Goal: Communication & Community: Answer question/provide support

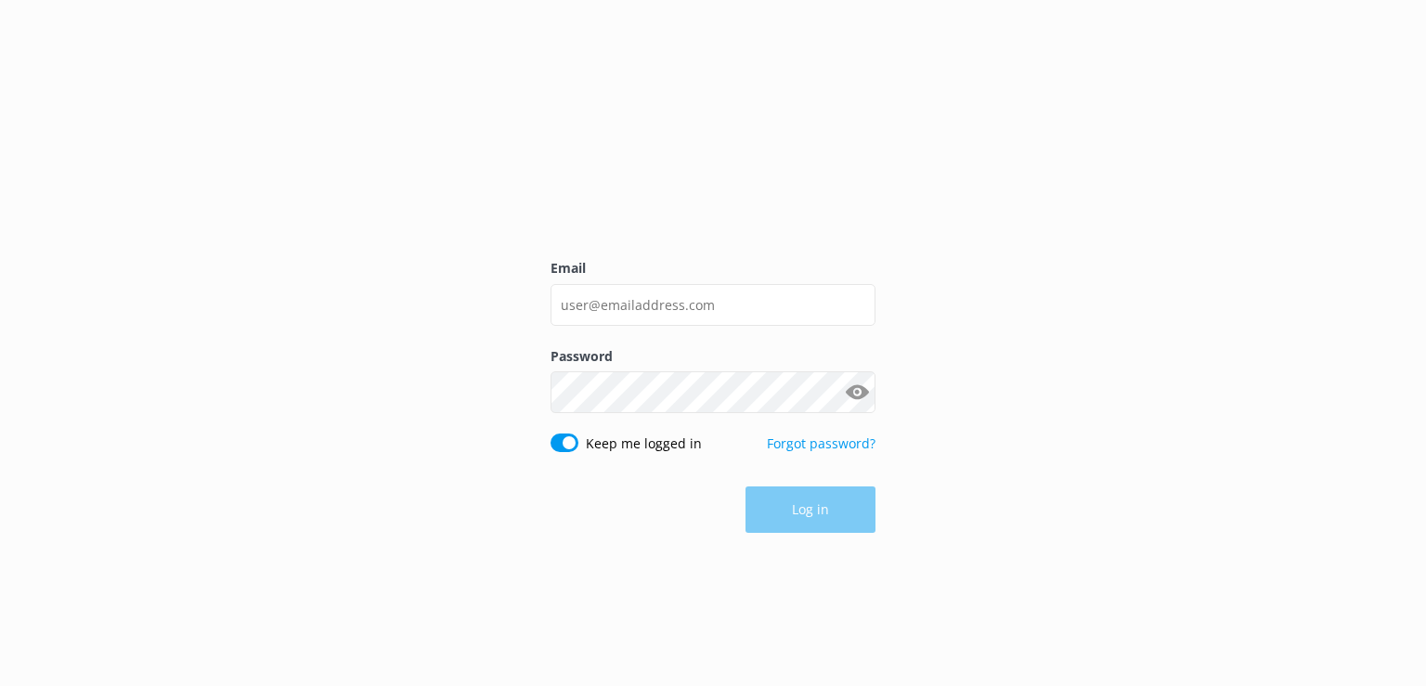
type input "[EMAIL_ADDRESS][DOMAIN_NAME]"
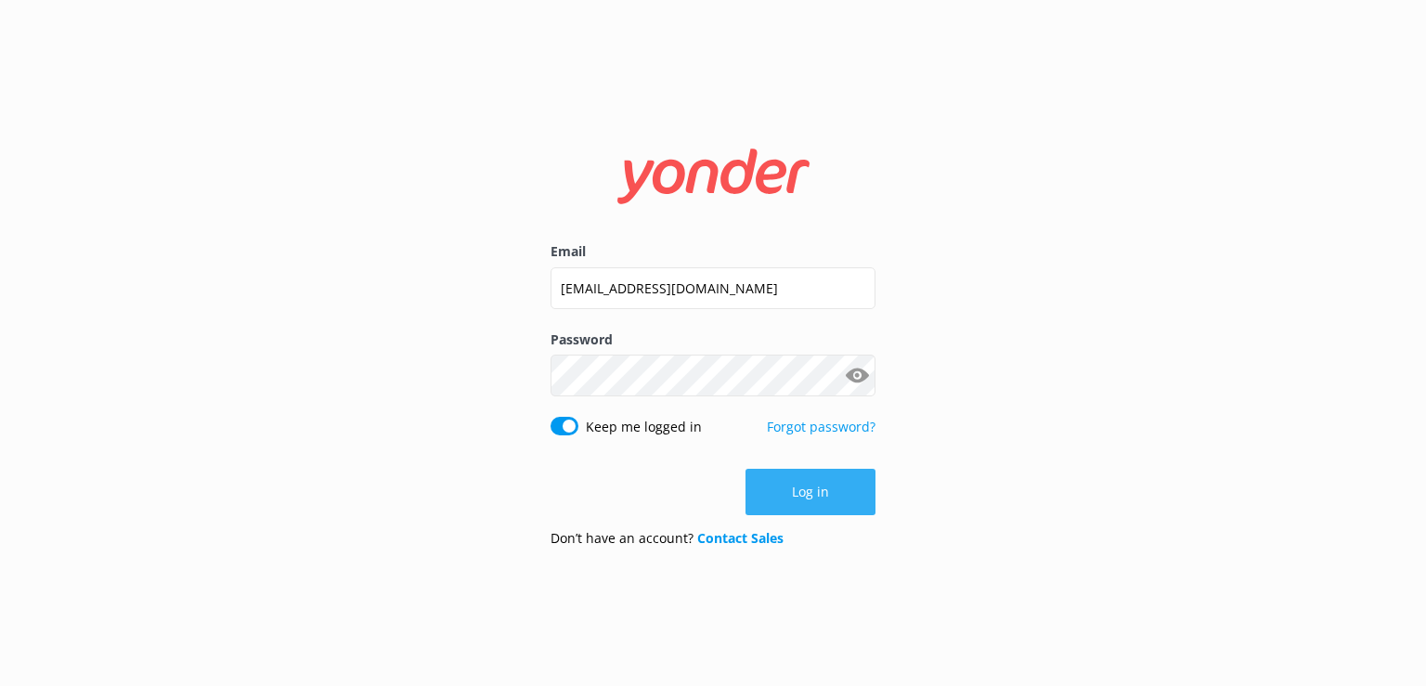
click at [773, 472] on button "Log in" at bounding box center [810, 492] width 130 height 46
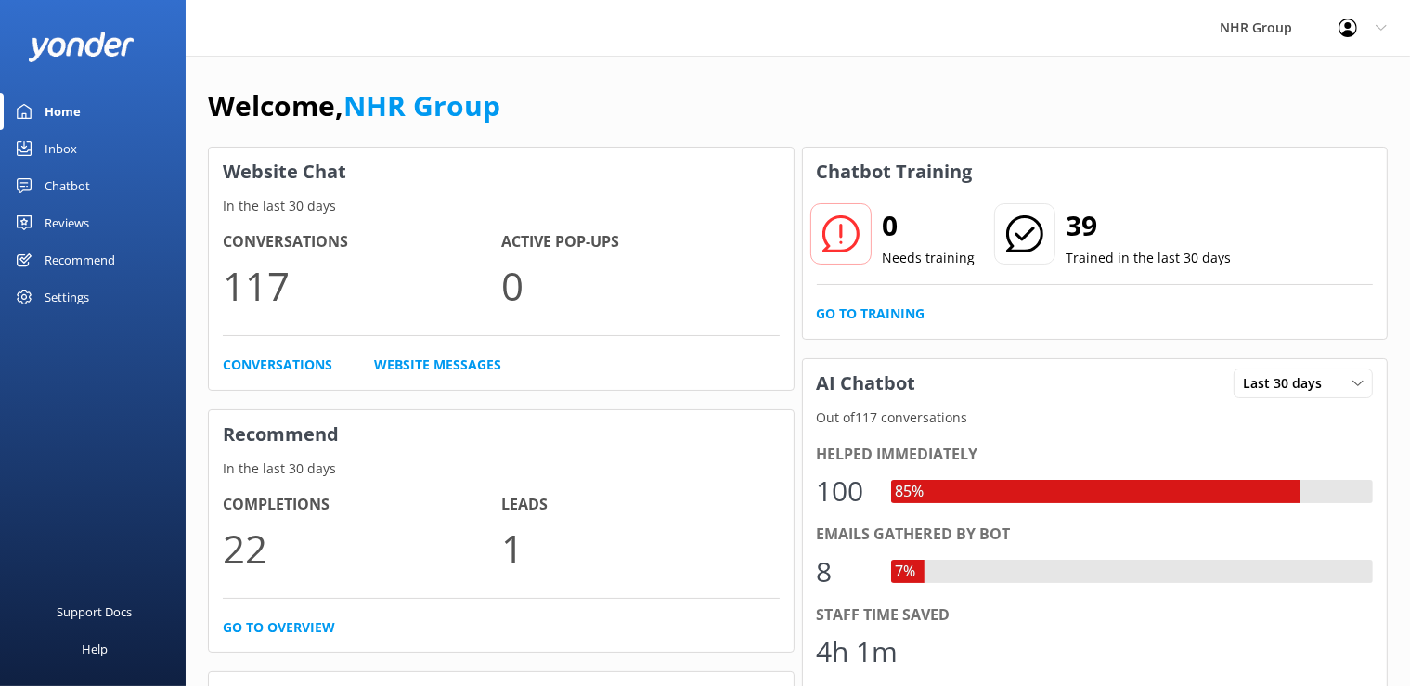
click at [80, 148] on link "Inbox" at bounding box center [93, 148] width 186 height 37
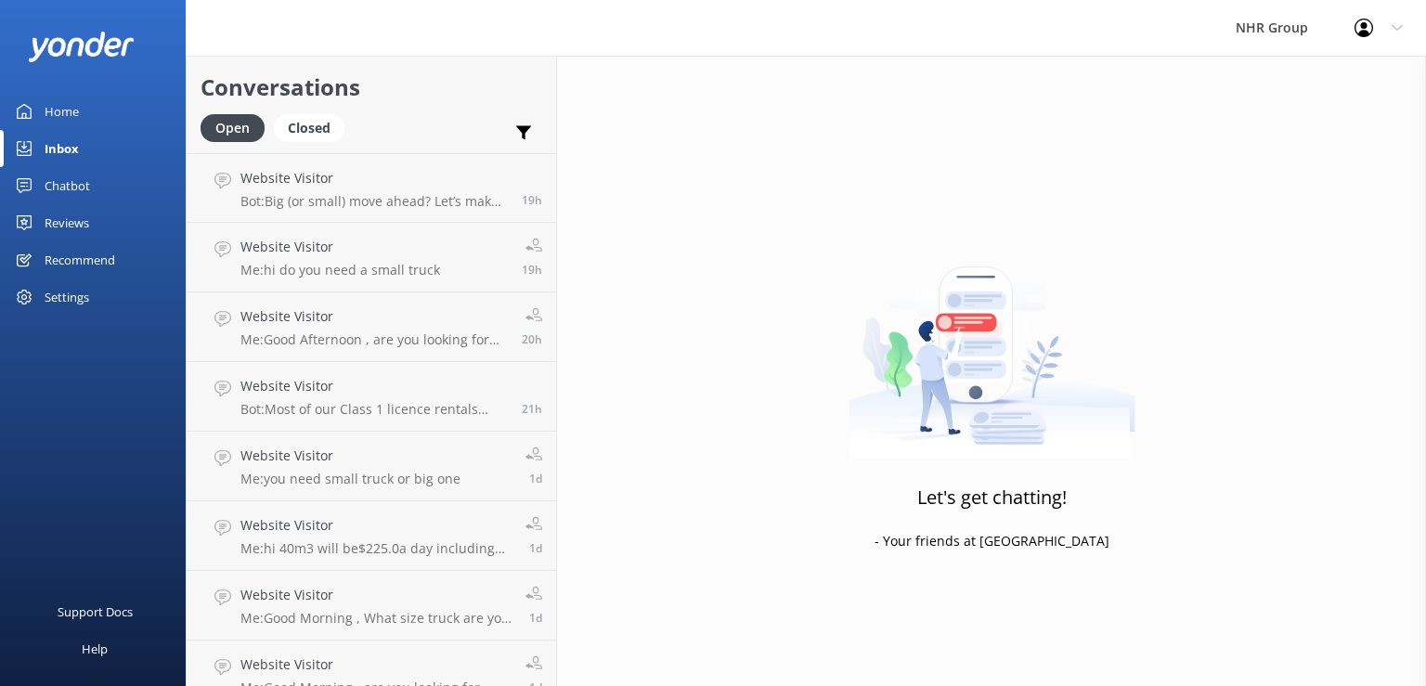
click at [80, 148] on link "Inbox" at bounding box center [93, 148] width 186 height 37
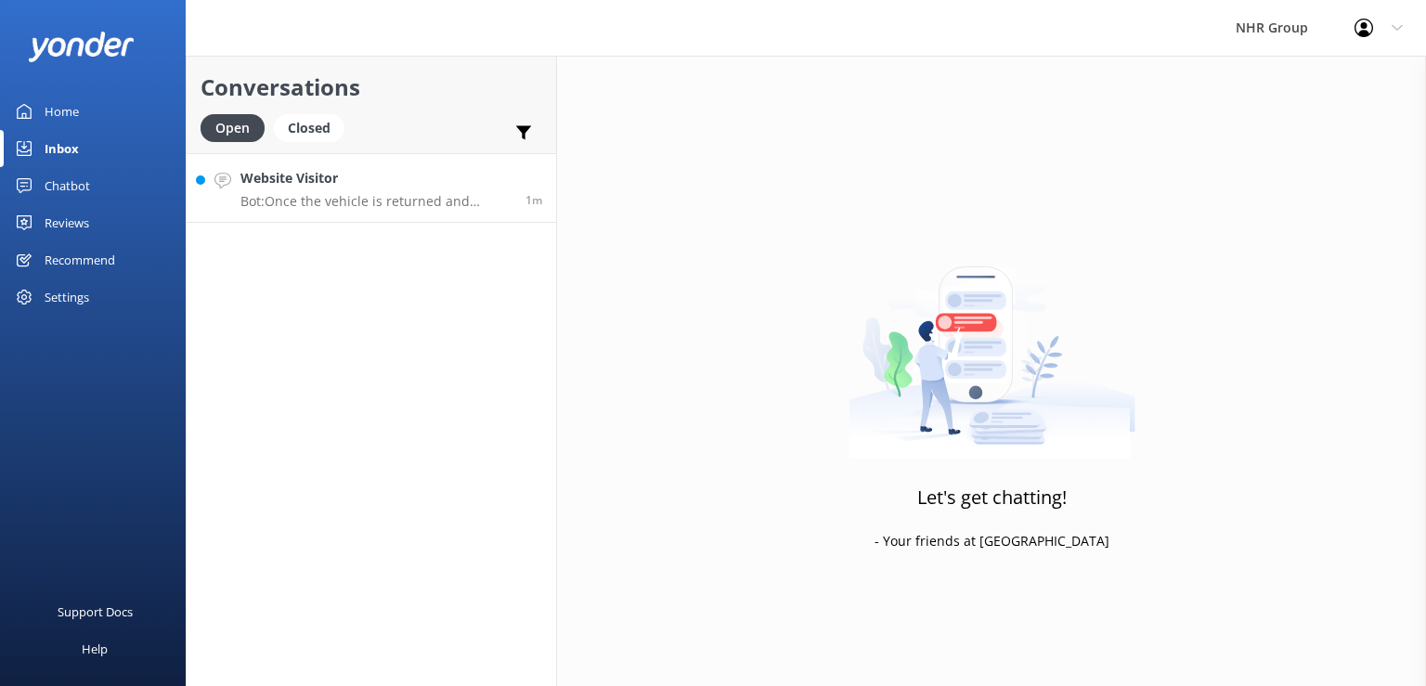
click at [475, 203] on p "Bot: Once the vehicle is returned and checked for a full tank and any damage, t…" at bounding box center [375, 201] width 271 height 17
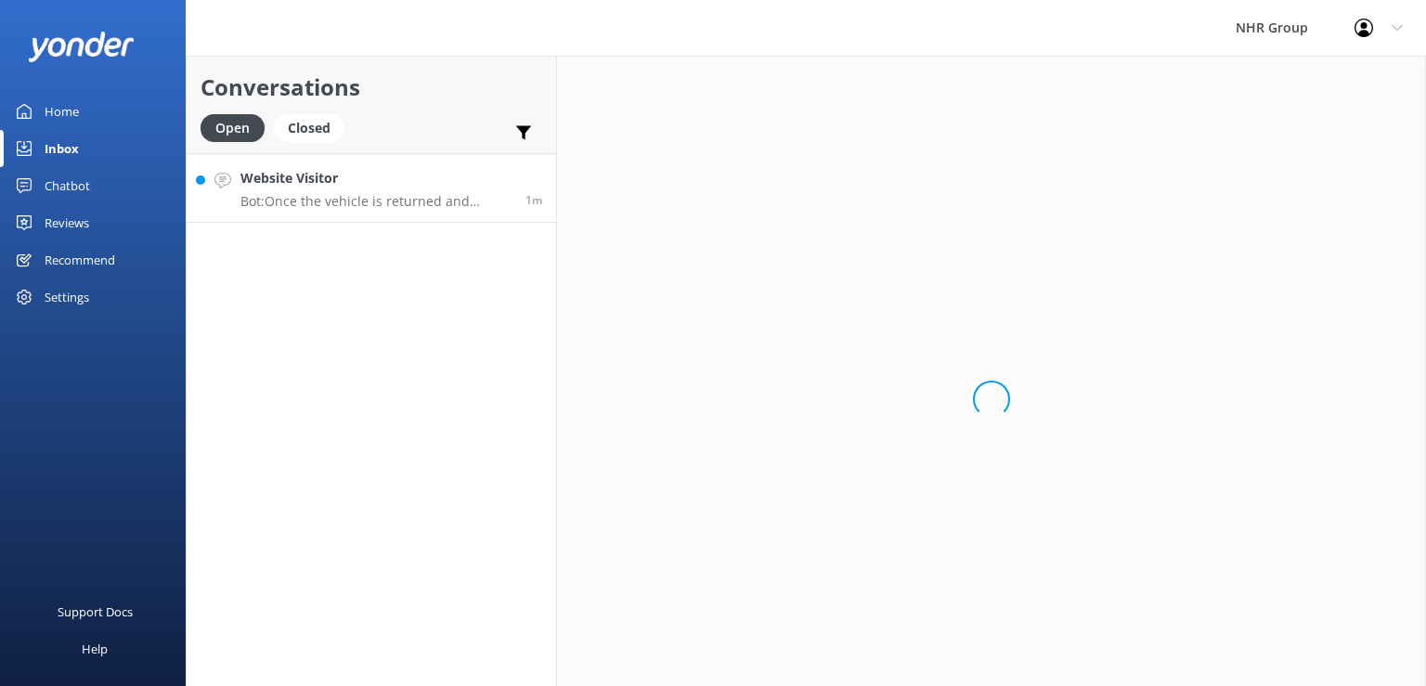
click at [475, 203] on p "Bot: Once the vehicle is returned and checked for a full tank and any damage, t…" at bounding box center [375, 201] width 271 height 17
